Goal: Browse casually: Explore the website without a specific task or goal

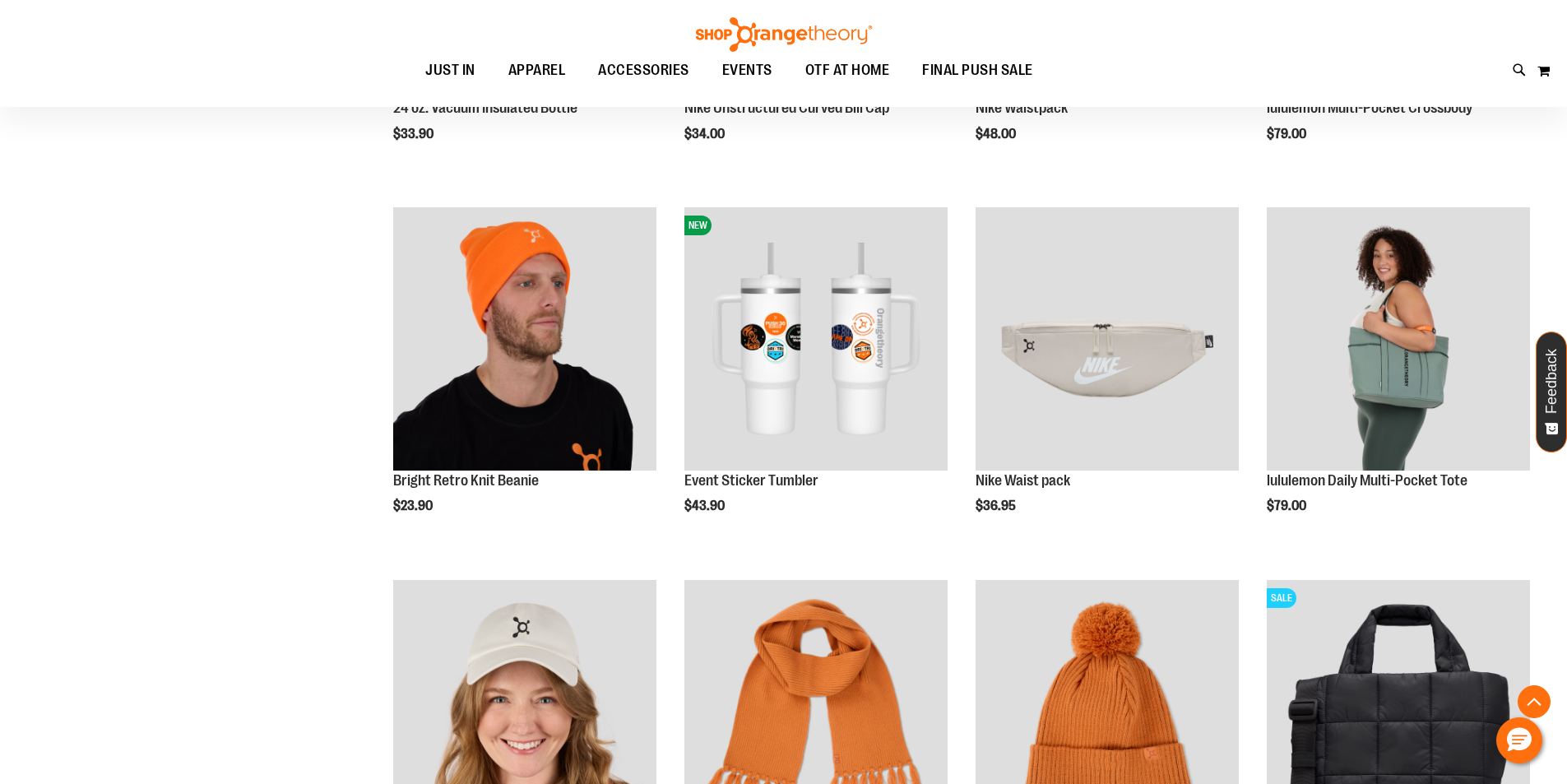
scroll to position [1644, 0]
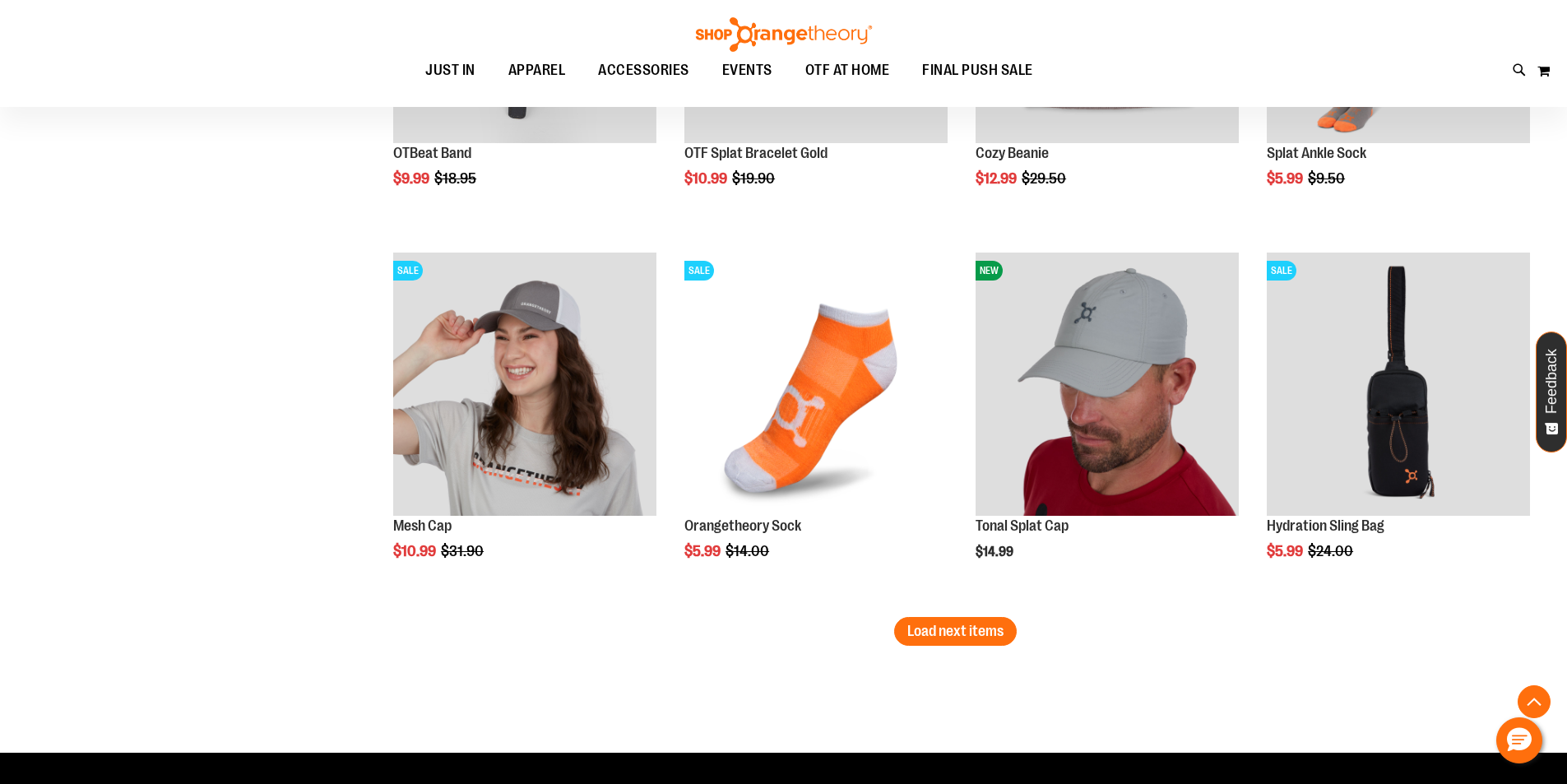
scroll to position [3206, 0]
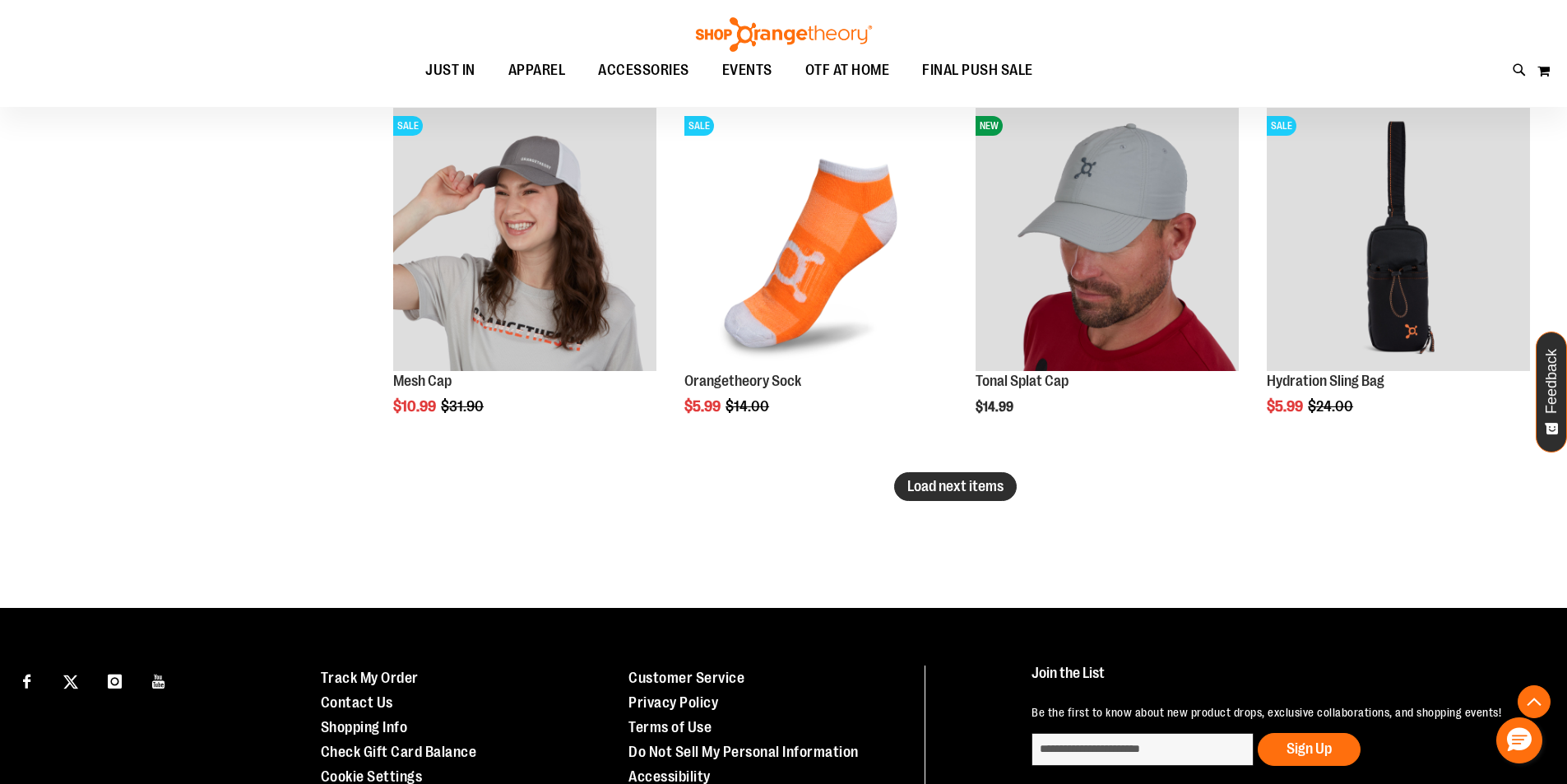
drag, startPoint x: 958, startPoint y: 492, endPoint x: 948, endPoint y: 495, distance: 10.4
click at [955, 494] on span "Load next items" at bounding box center [955, 486] width 96 height 16
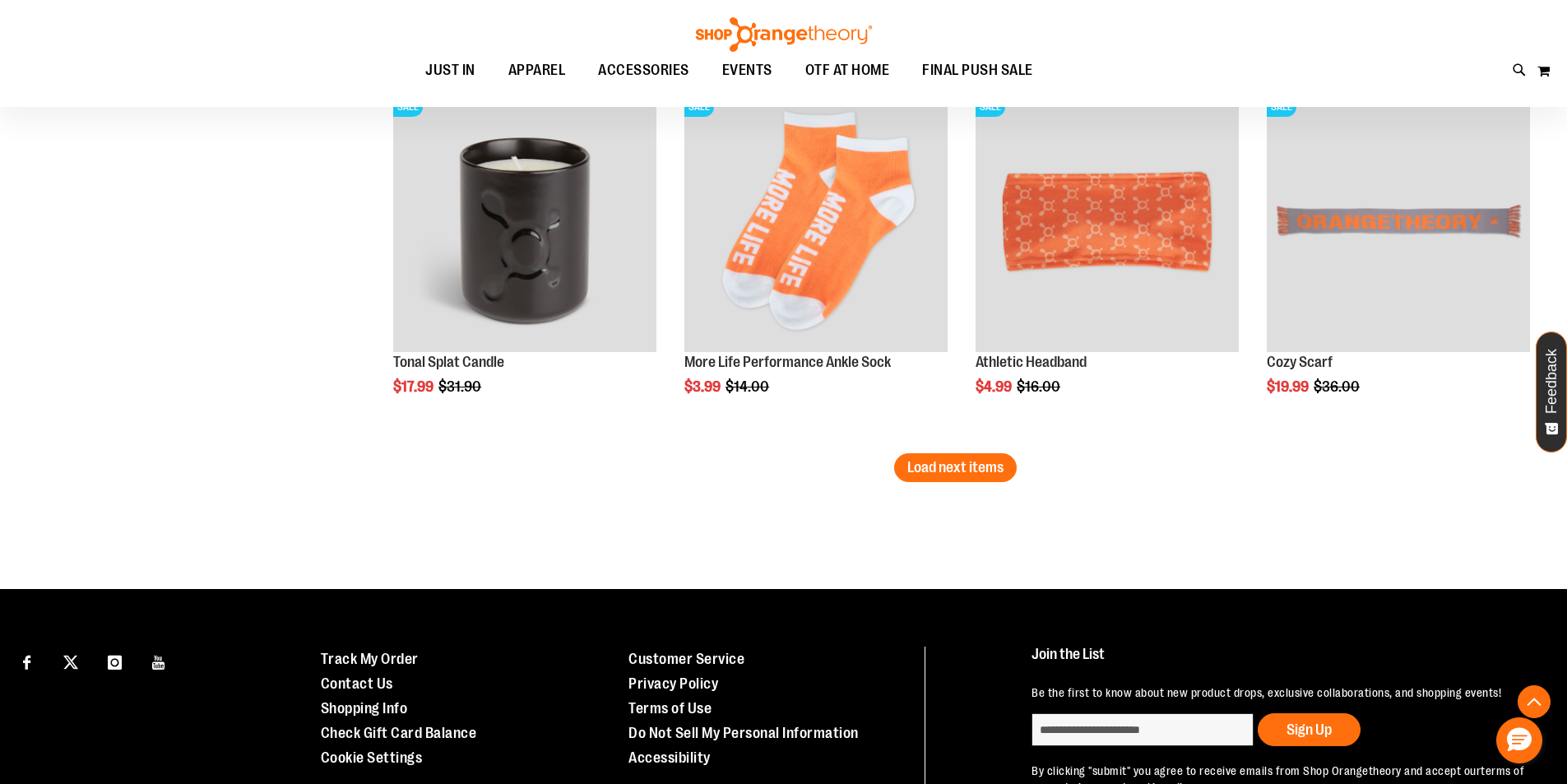
scroll to position [4358, 0]
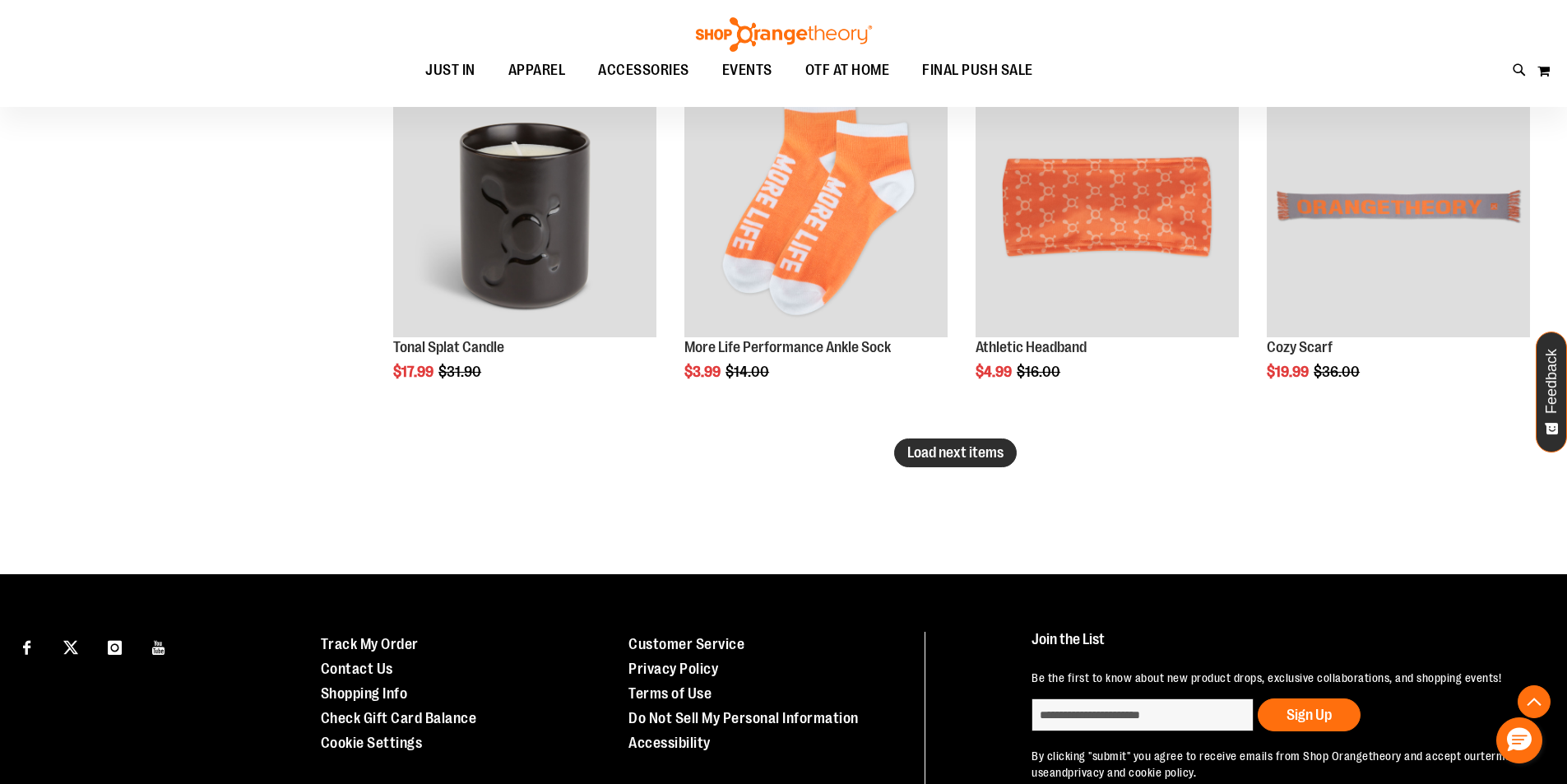
click at [963, 449] on span "Load next items" at bounding box center [955, 452] width 96 height 16
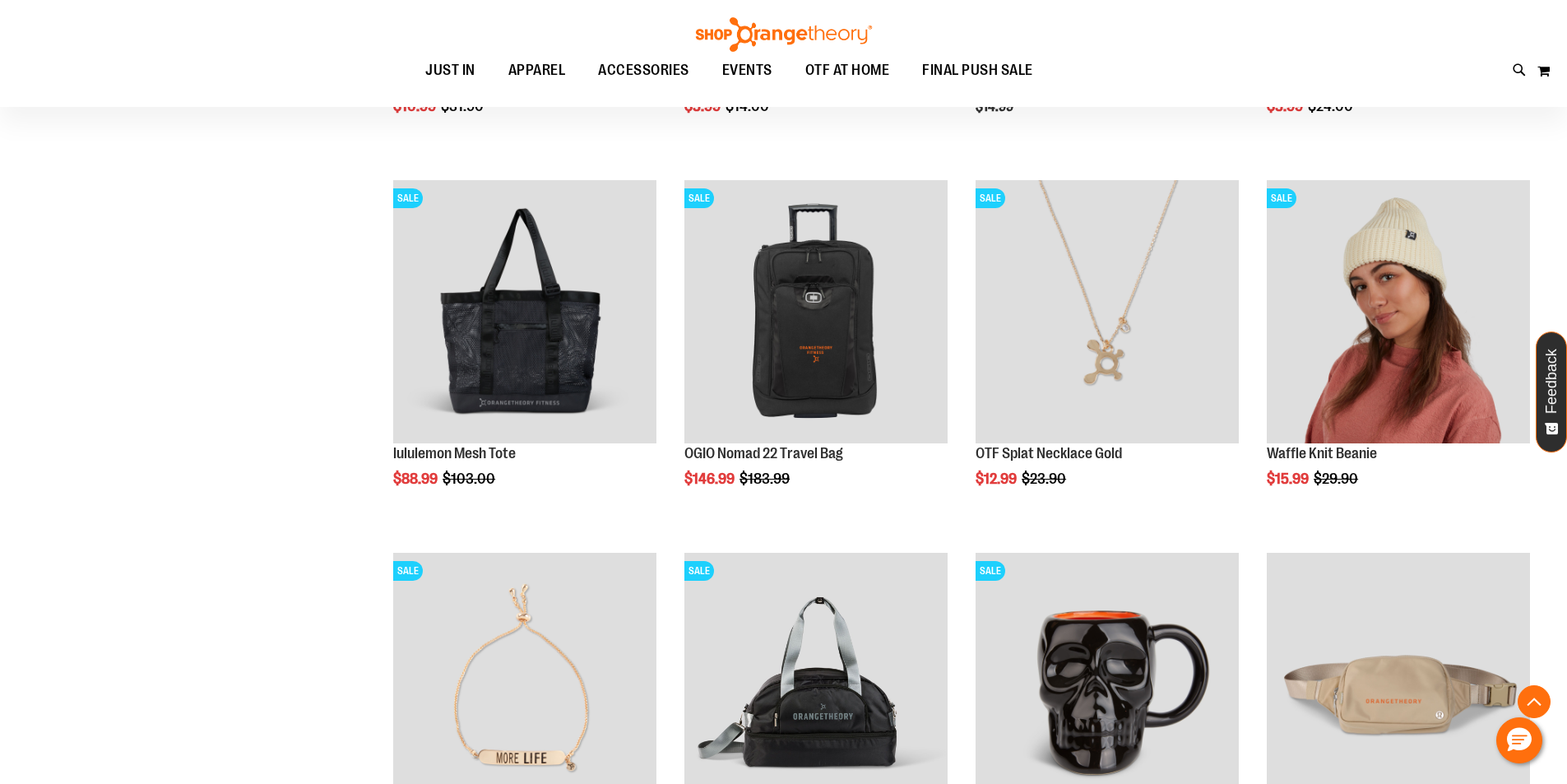
scroll to position [3535, 0]
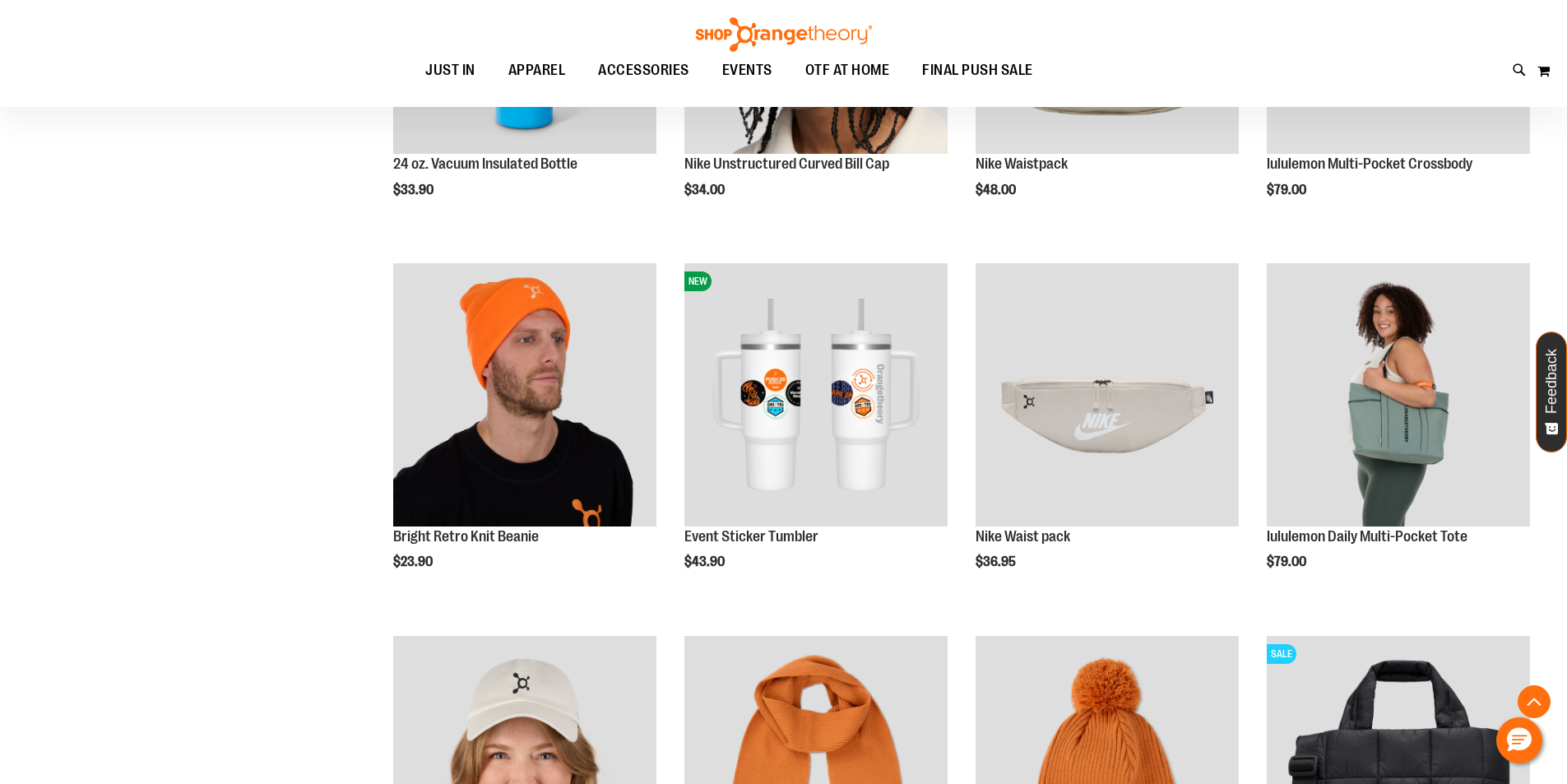
scroll to position [1068, 0]
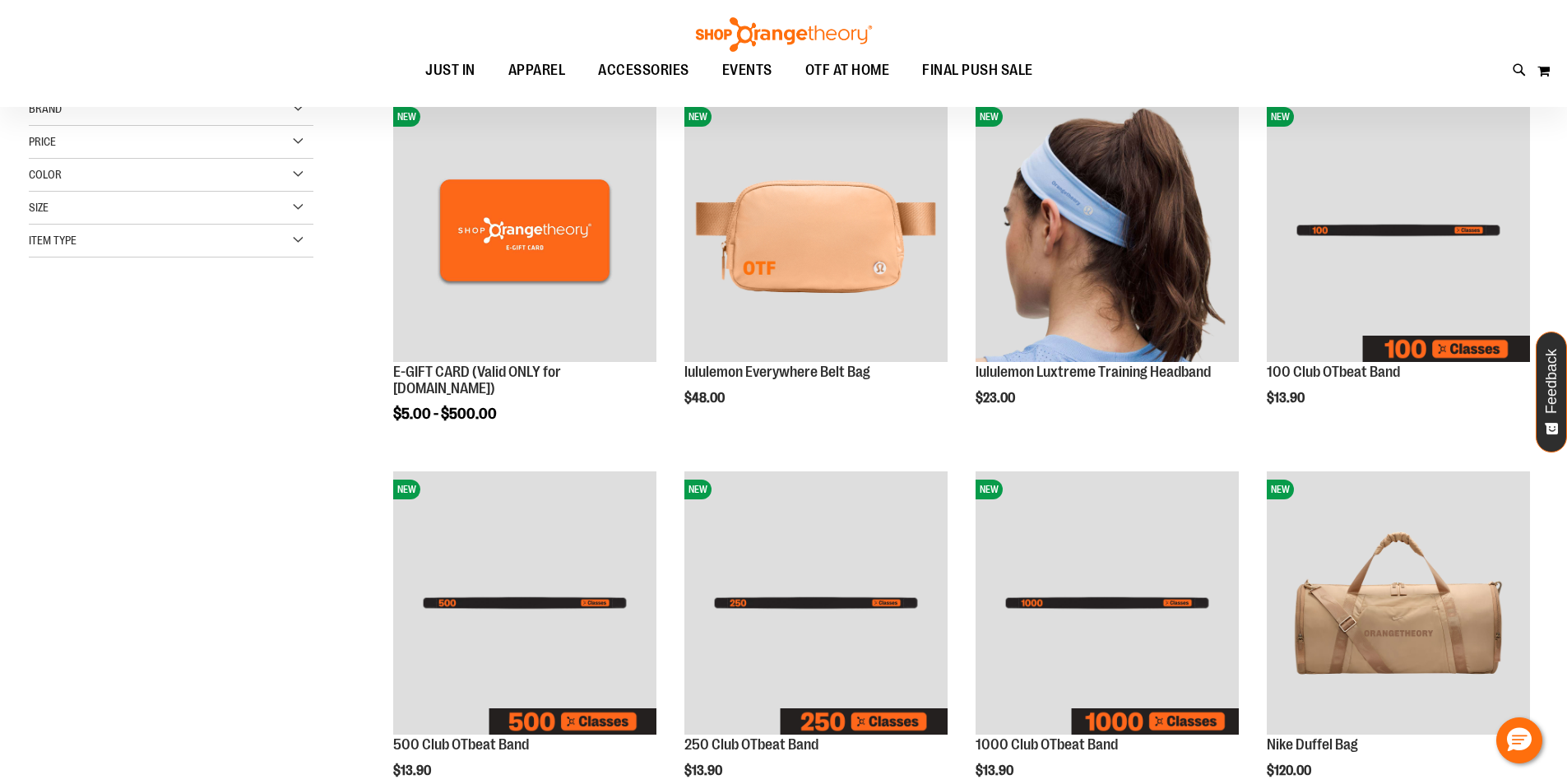
scroll to position [81, 0]
